Goal: Task Accomplishment & Management: Use online tool/utility

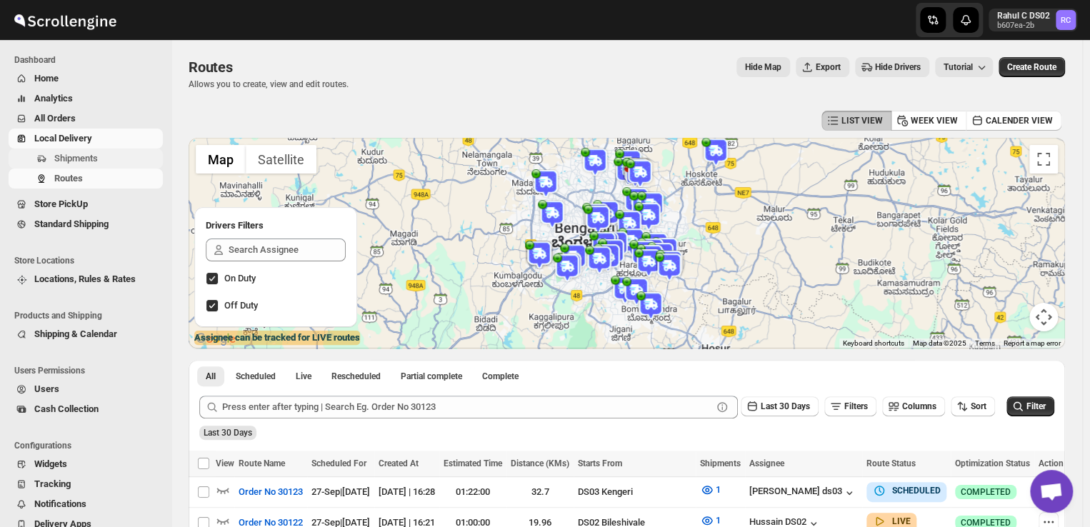
click at [74, 156] on span "Shipments" at bounding box center [76, 158] width 44 height 11
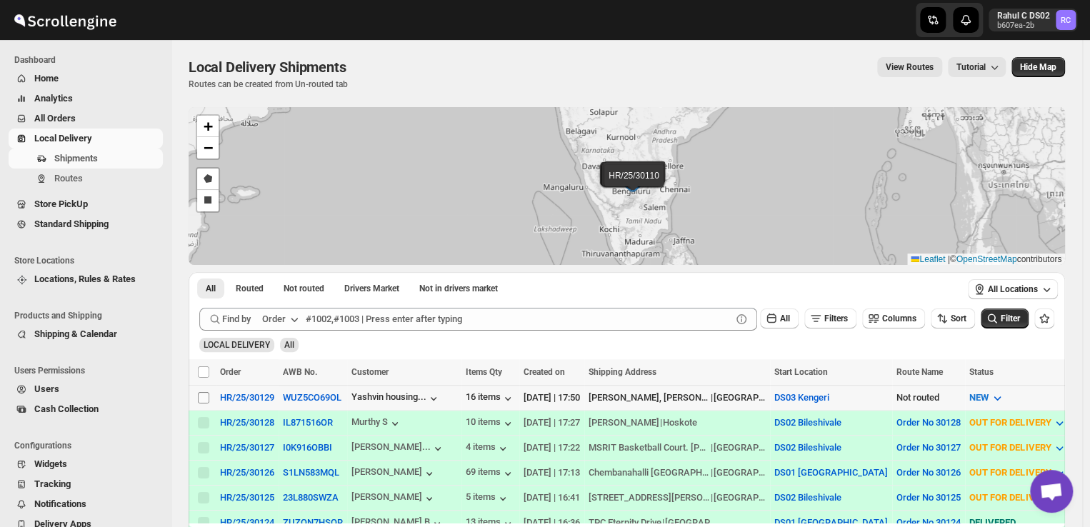
click at [201, 399] on input "Select shipment" at bounding box center [203, 397] width 11 height 11
checkbox input "true"
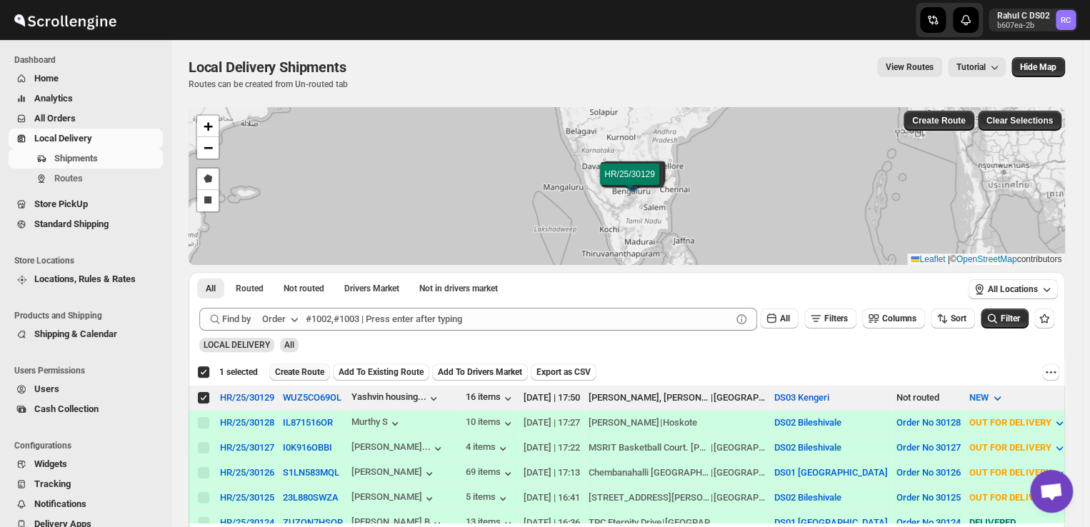
click at [297, 370] on span "Create Route" at bounding box center [299, 372] width 49 height 11
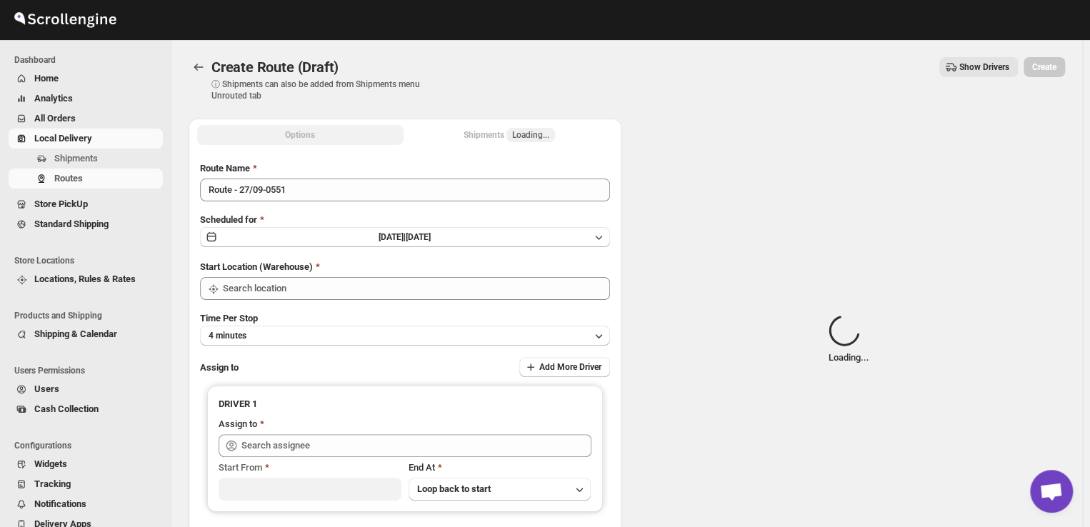
type input "DS03 Kengeri"
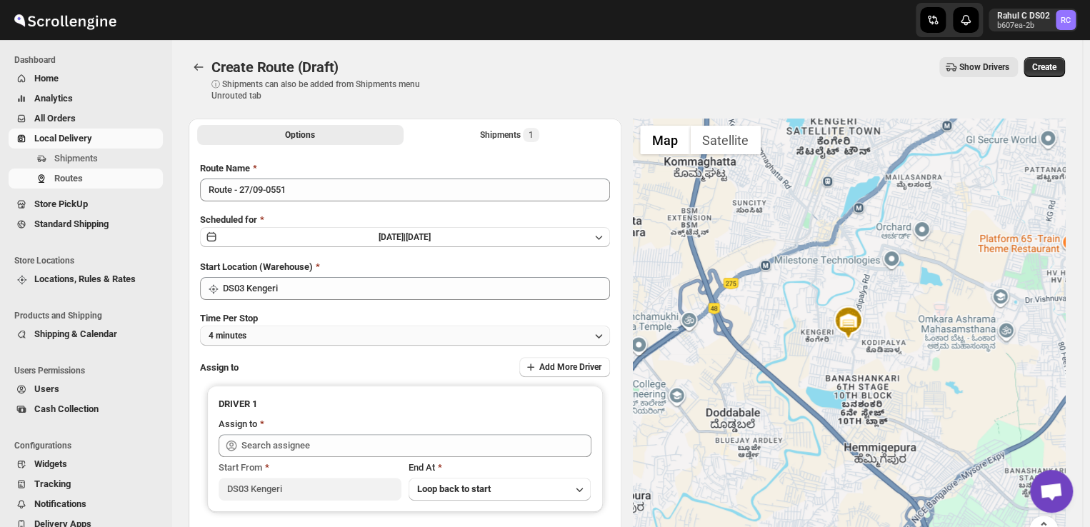
click at [287, 332] on button "4 minutes" at bounding box center [405, 336] width 410 height 20
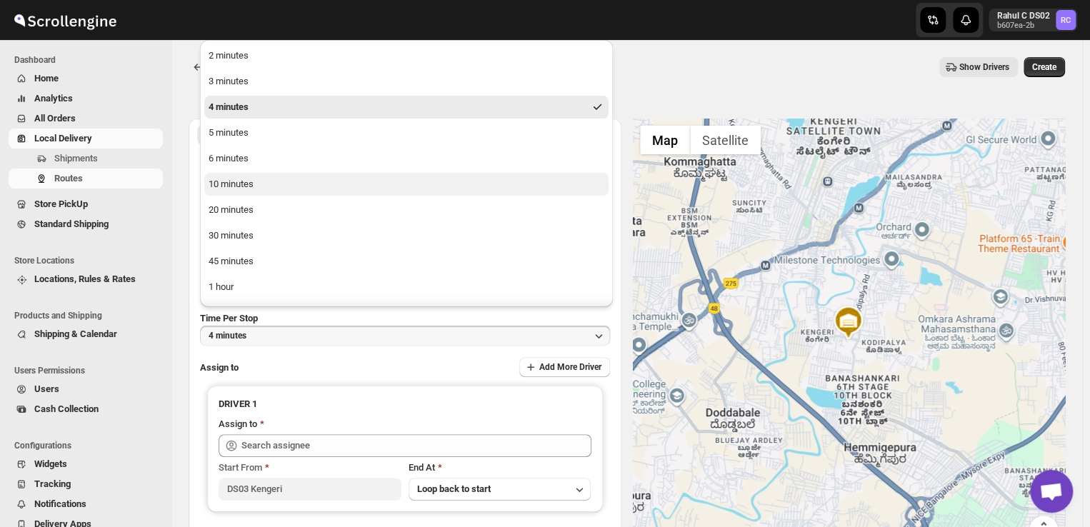
click at [251, 184] on div "10 minutes" at bounding box center [231, 184] width 45 height 14
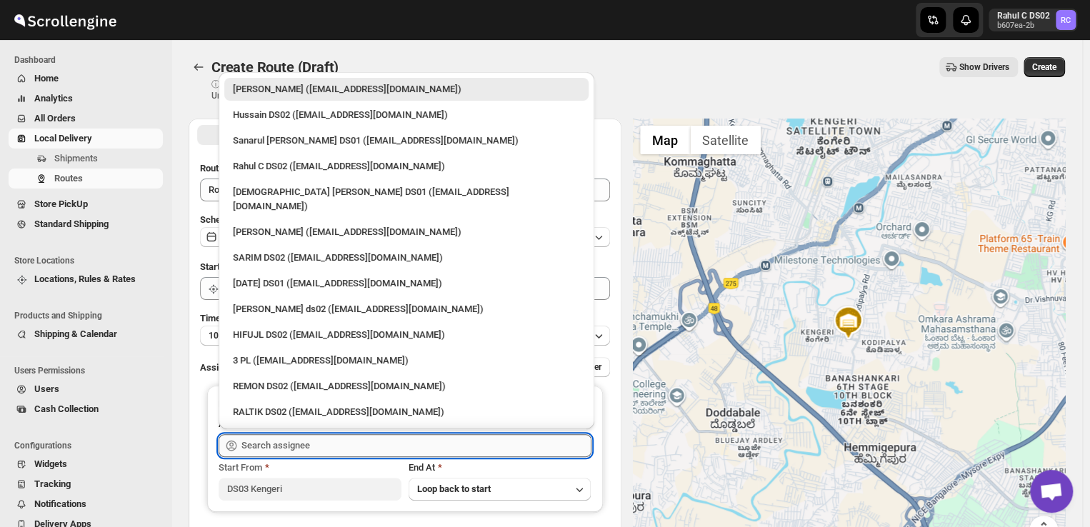
click at [327, 447] on input "text" at bounding box center [417, 445] width 350 height 23
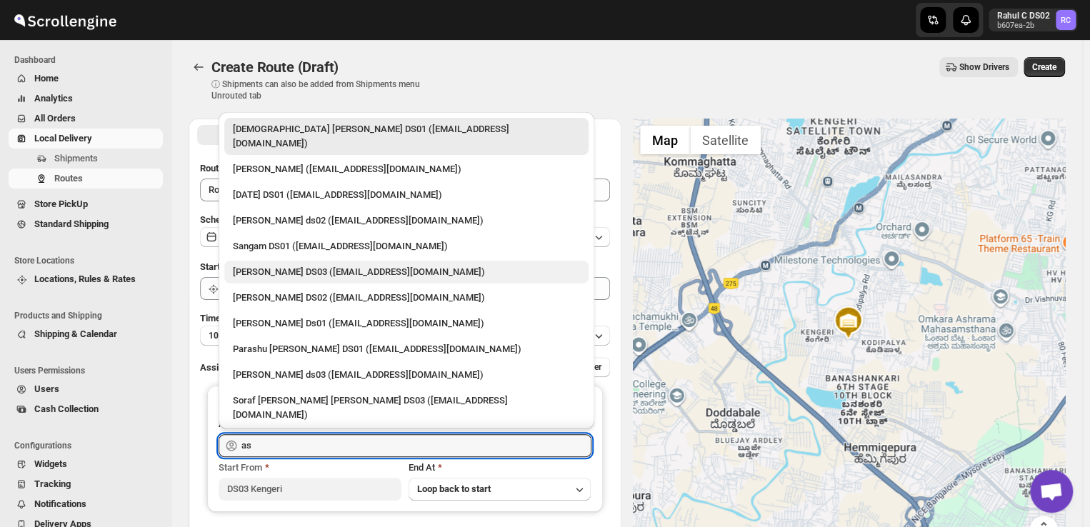
click at [313, 265] on div "[PERSON_NAME] DS03 ([EMAIL_ADDRESS][DOMAIN_NAME])" at bounding box center [406, 272] width 347 height 14
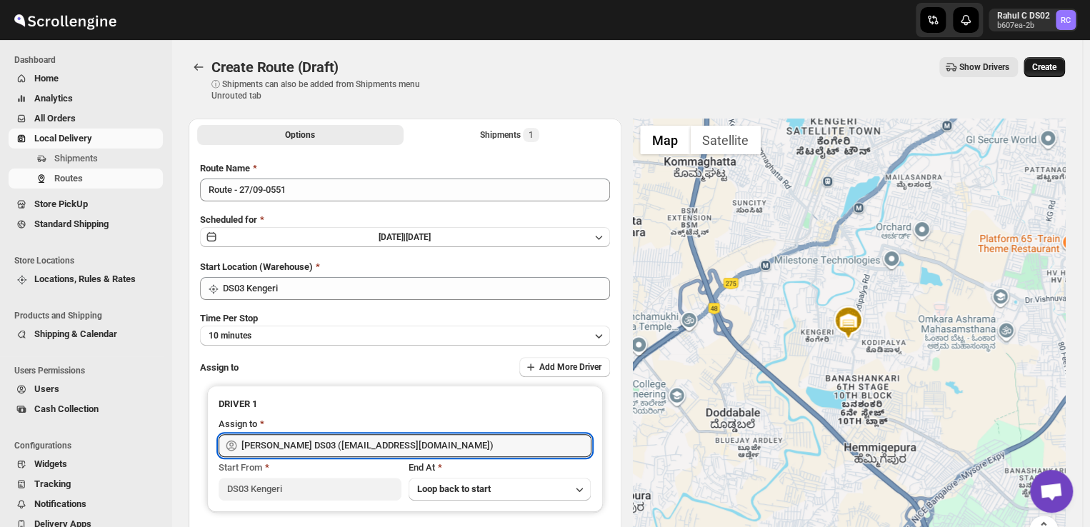
type input "[PERSON_NAME] DS03 ([EMAIL_ADDRESS][DOMAIN_NAME])"
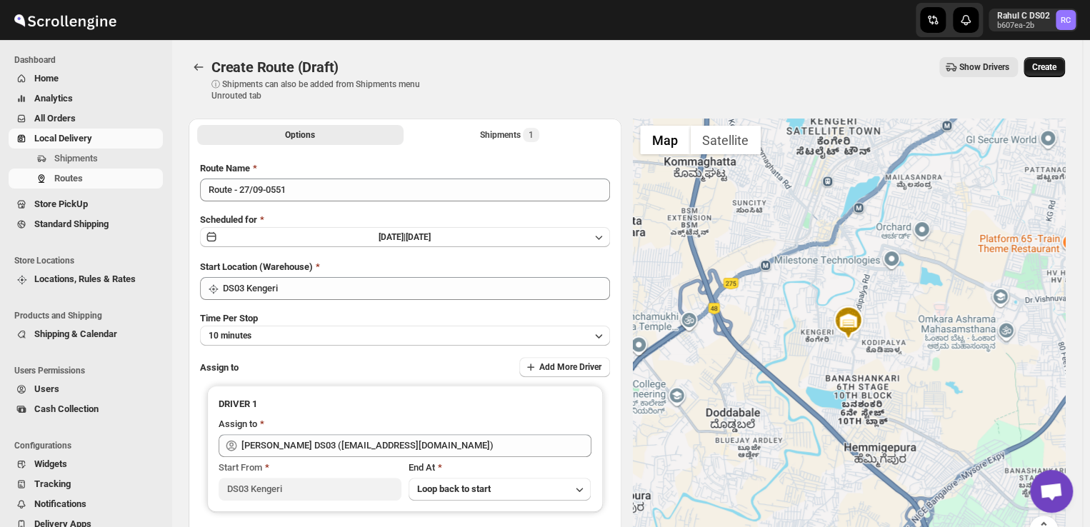
click at [1052, 62] on span "Create" at bounding box center [1045, 66] width 24 height 11
